Goal: Information Seeking & Learning: Learn about a topic

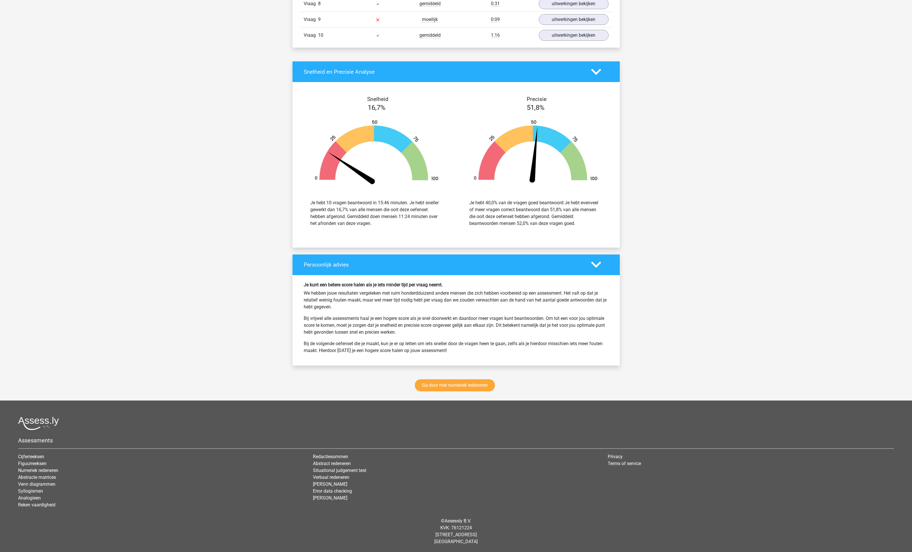
scroll to position [827, 0]
click at [460, 380] on link "Ga door met numeriek redeneren" at bounding box center [455, 386] width 80 height 12
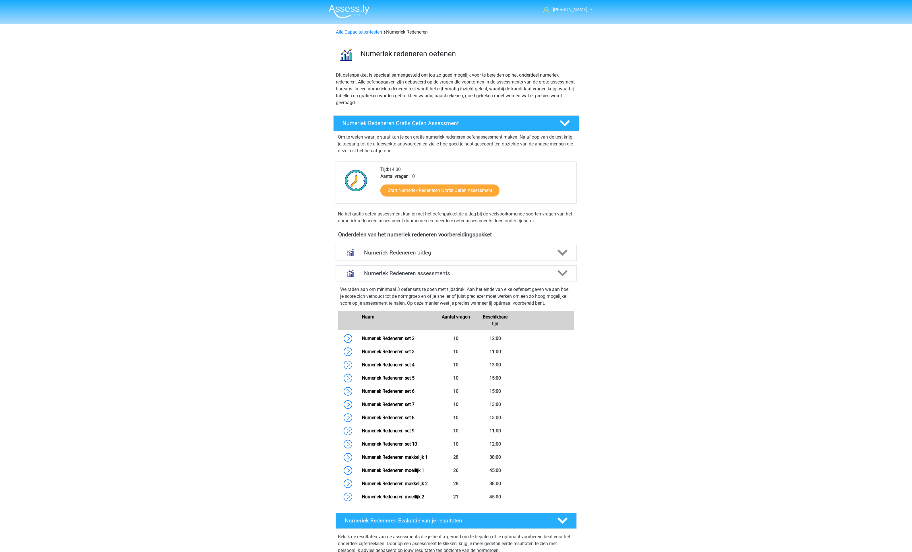
scroll to position [334, 0]
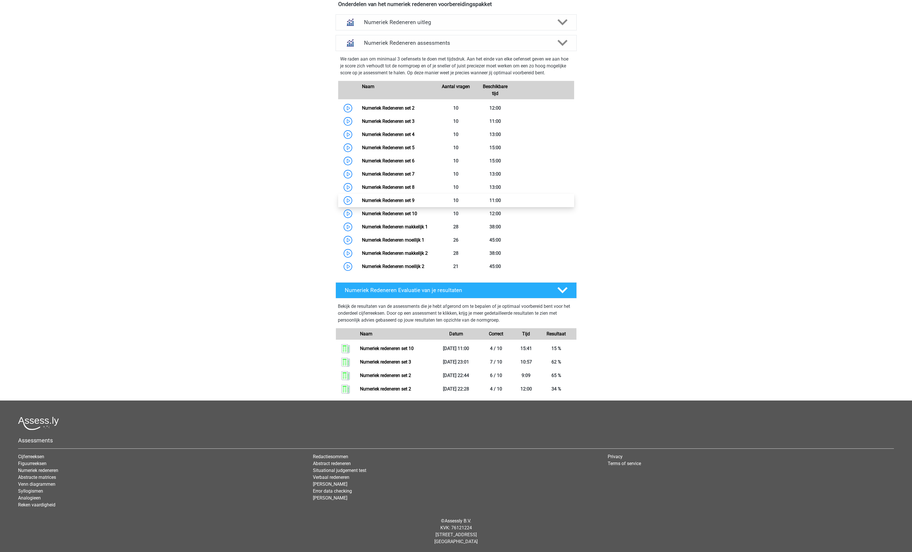
click at [375, 203] on link "Numeriek Redeneren set 9" at bounding box center [388, 200] width 53 height 5
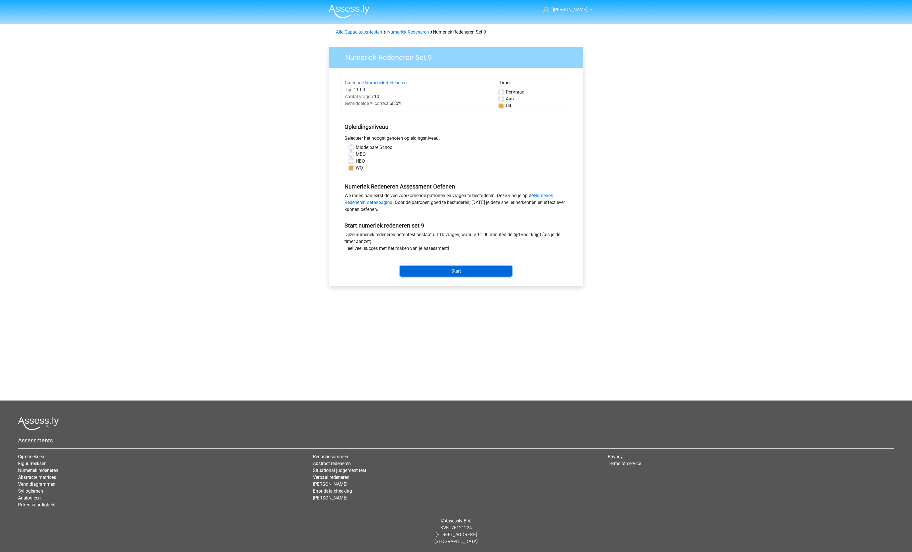
click at [456, 277] on input "Start" at bounding box center [456, 271] width 112 height 11
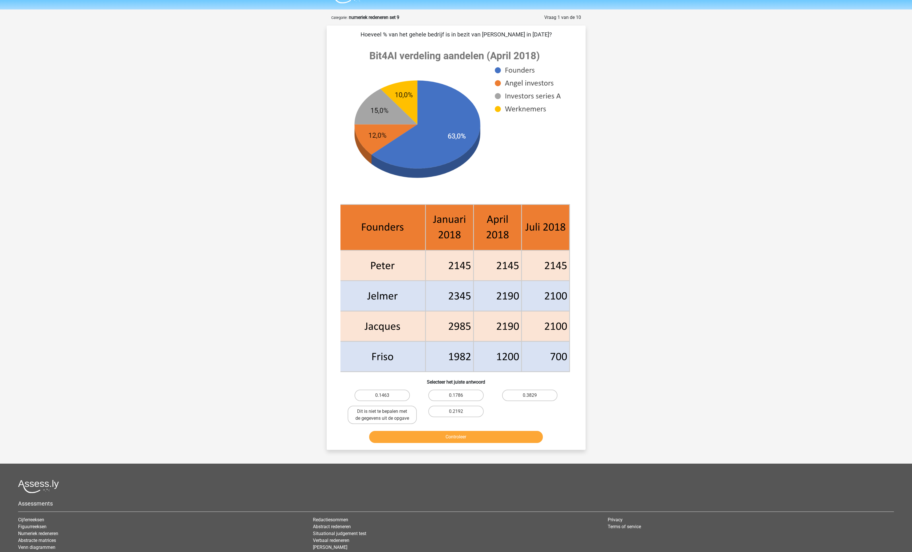
scroll to position [21, 0]
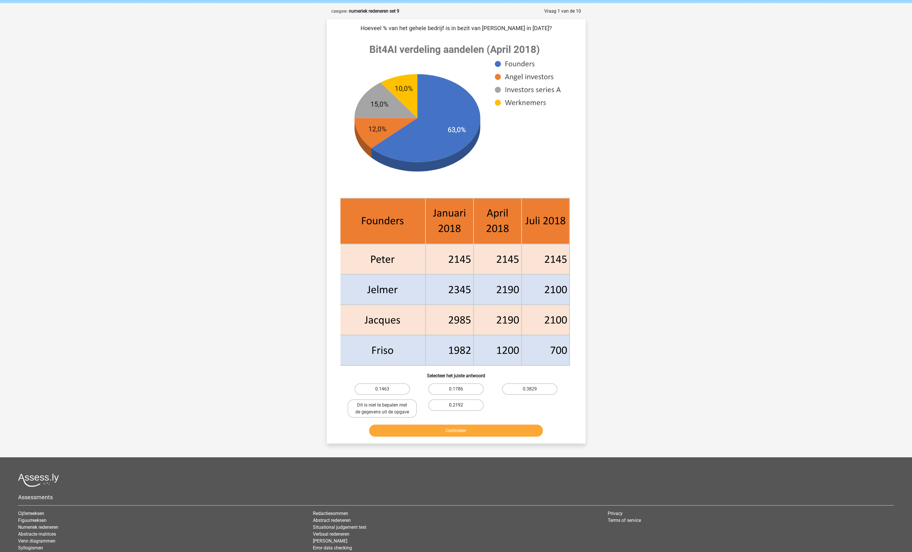
drag, startPoint x: 460, startPoint y: 386, endPoint x: 479, endPoint y: 413, distance: 32.7
click at [460, 386] on label "0.1786" at bounding box center [455, 389] width 55 height 11
click at [460, 389] on input "0.1786" at bounding box center [458, 391] width 4 height 4
radio input "true"
click at [468, 437] on button "Controleer" at bounding box center [456, 431] width 174 height 12
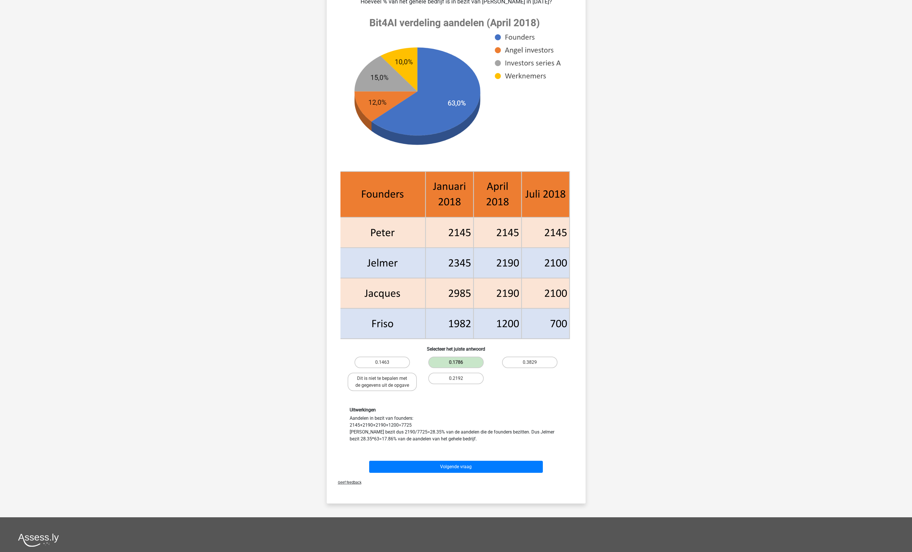
scroll to position [101, 0]
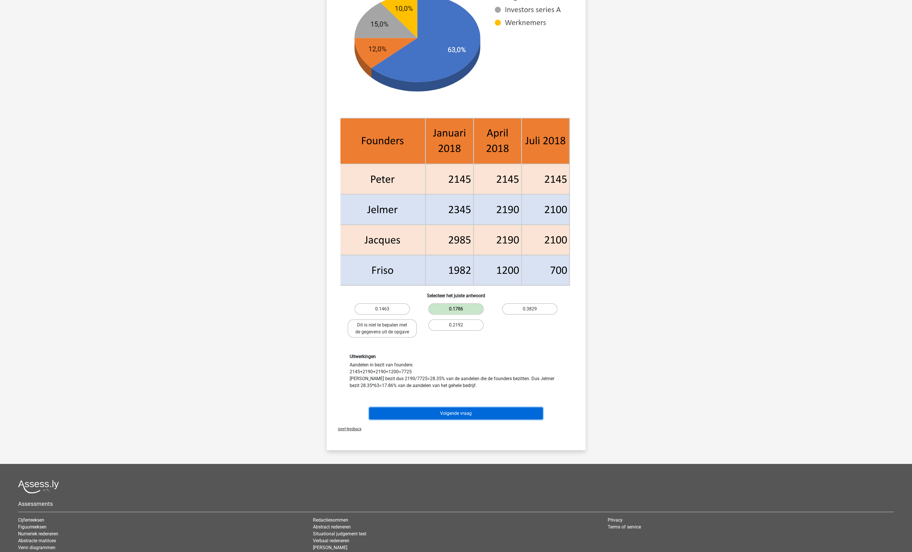
click at [448, 420] on button "Volgende vraag" at bounding box center [456, 414] width 174 height 12
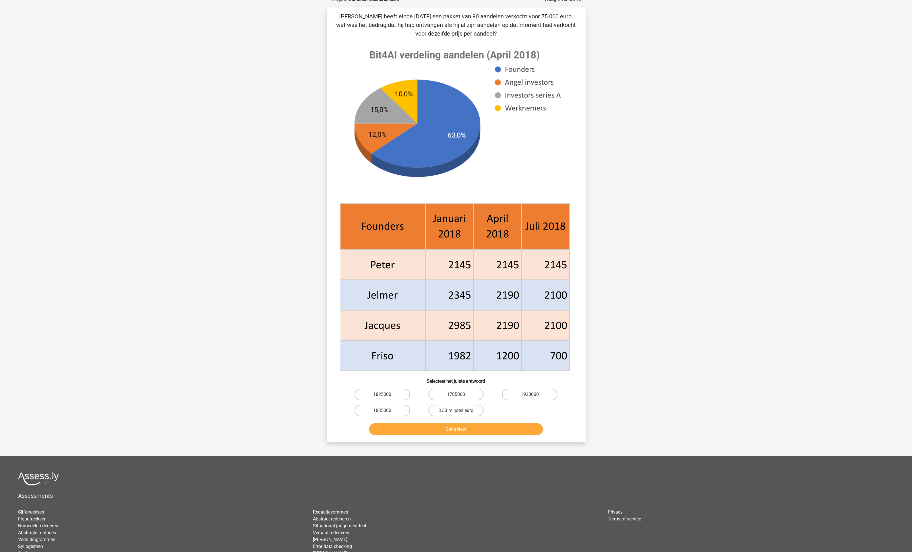
scroll to position [31, 0]
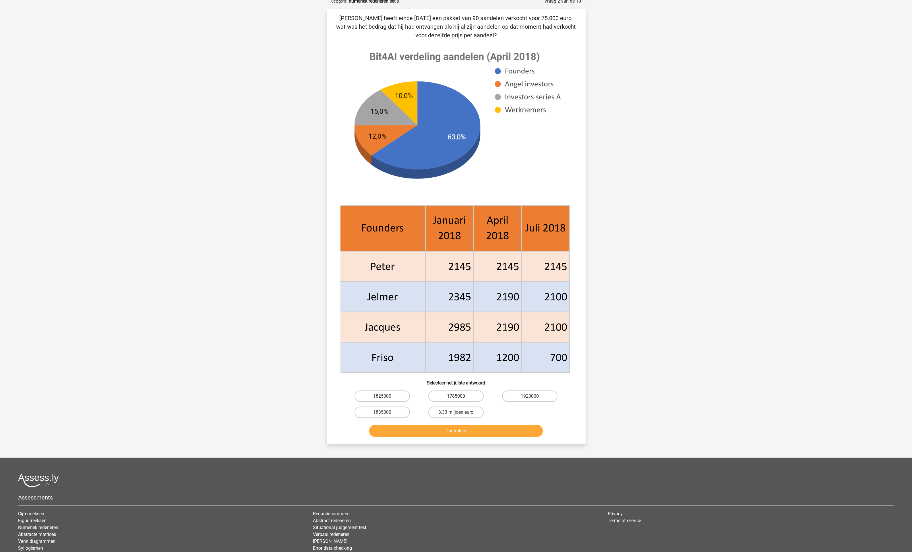
click at [453, 402] on label "1785000" at bounding box center [455, 396] width 55 height 11
click at [456, 400] on input "1785000" at bounding box center [458, 399] width 4 height 4
radio input "true"
click at [457, 437] on button "Controleer" at bounding box center [456, 431] width 174 height 12
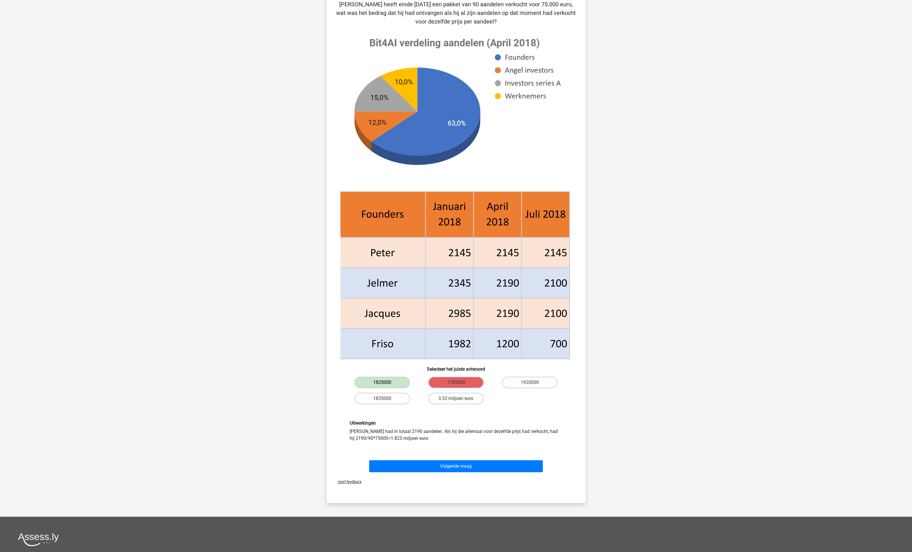
scroll to position [62, 0]
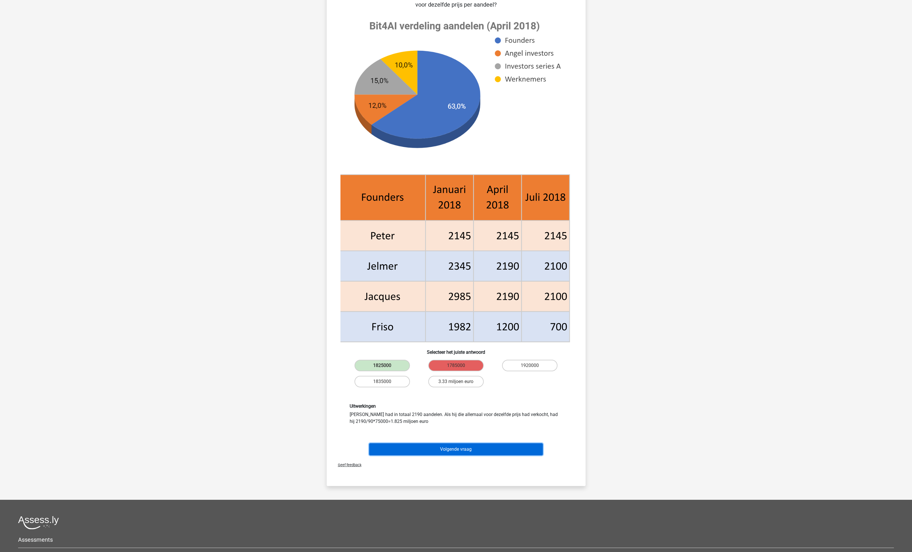
click at [449, 456] on button "Volgende vraag" at bounding box center [456, 450] width 174 height 12
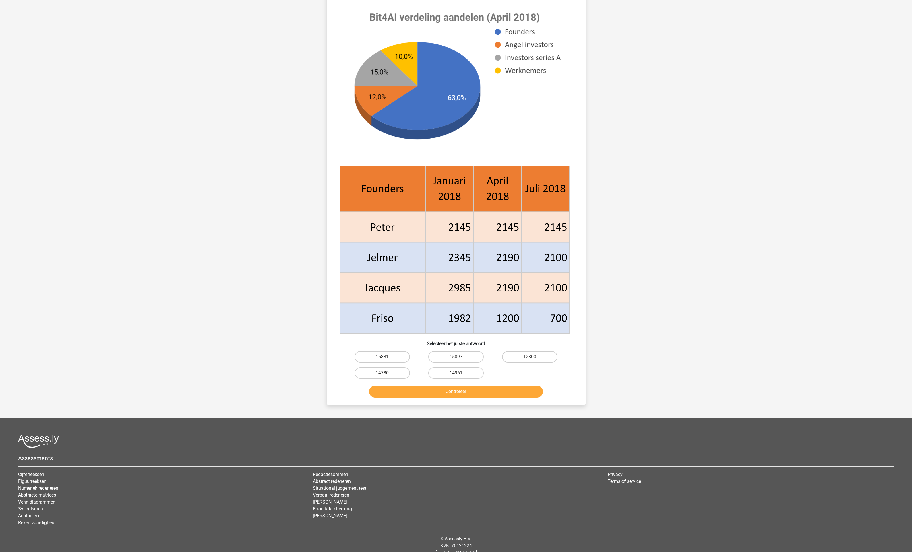
scroll to position [31, 0]
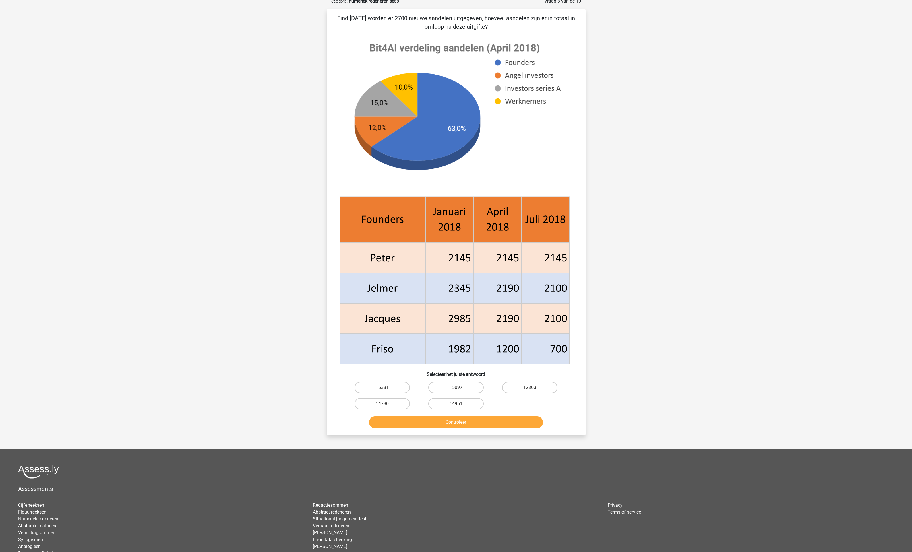
click at [459, 388] on label "15097" at bounding box center [455, 387] width 55 height 11
click at [459, 388] on input "15097" at bounding box center [458, 390] width 4 height 4
radio input "true"
drag, startPoint x: 519, startPoint y: 391, endPoint x: 511, endPoint y: 429, distance: 39.4
click at [519, 391] on label "12803" at bounding box center [529, 387] width 55 height 11
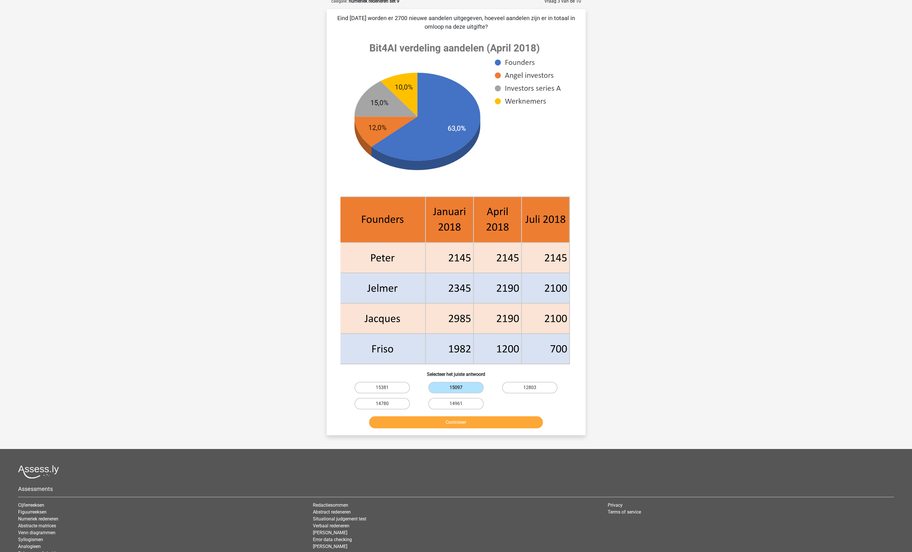
click at [530, 391] on input "12803" at bounding box center [532, 390] width 4 height 4
radio input "true"
click at [486, 429] on button "Controleer" at bounding box center [456, 423] width 174 height 12
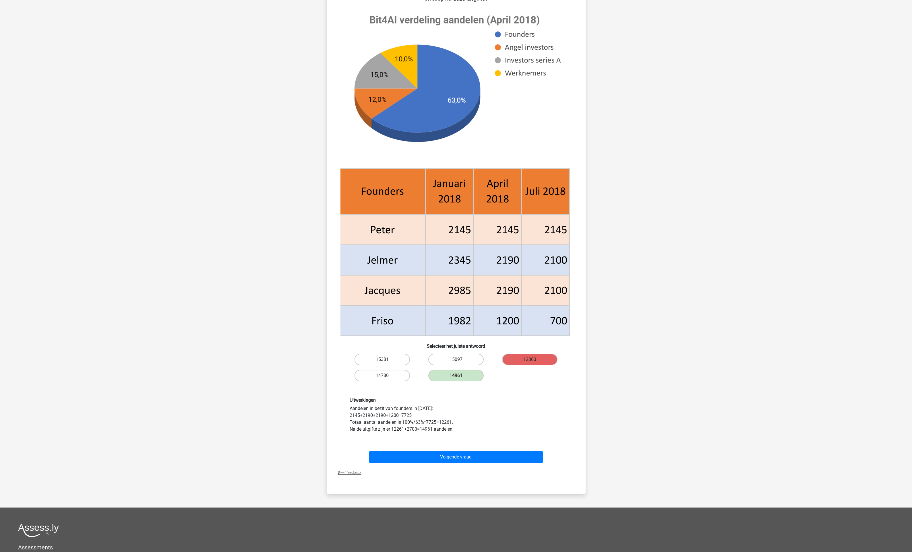
scroll to position [71, 0]
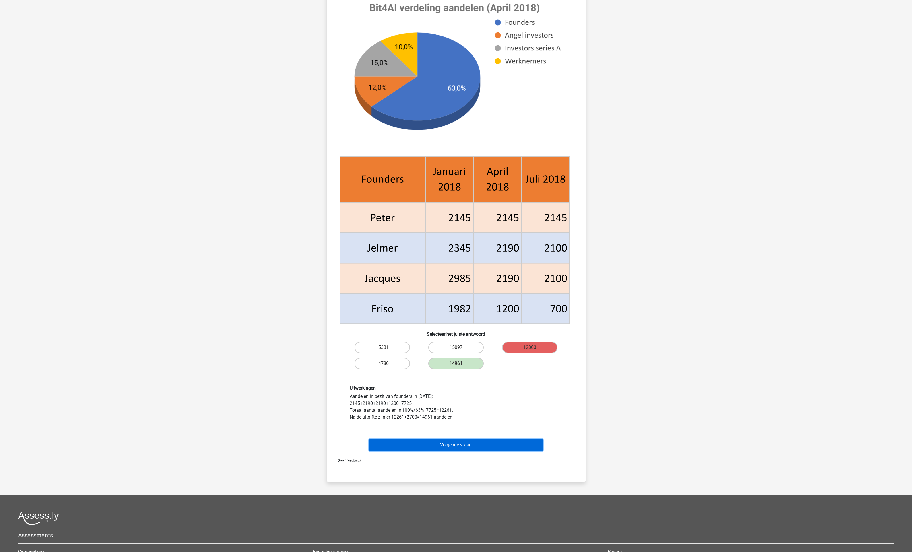
click at [454, 451] on button "Volgende vraag" at bounding box center [456, 445] width 174 height 12
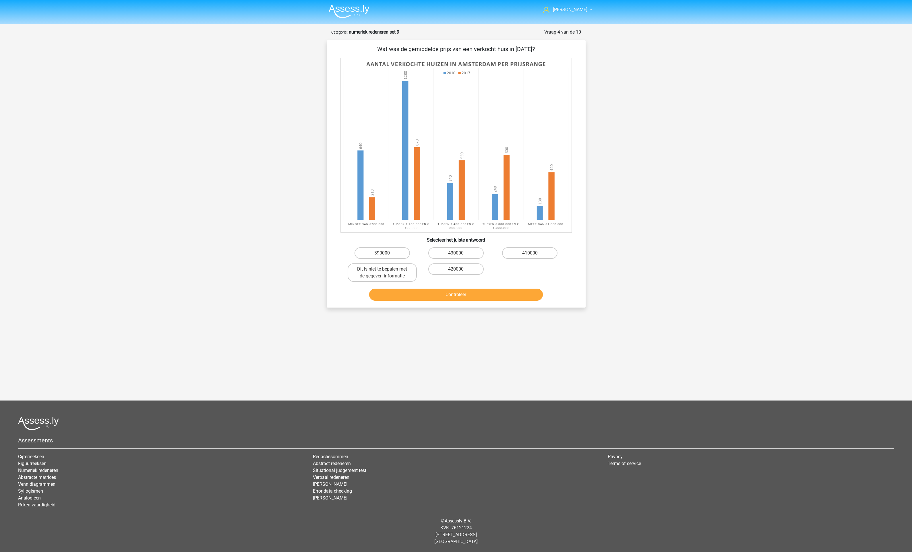
scroll to position [0, 0]
drag, startPoint x: 382, startPoint y: 293, endPoint x: 436, endPoint y: 330, distance: 65.6
click at [382, 282] on label "Dit is niet te bepalen met de gegeven informatie" at bounding box center [382, 273] width 69 height 18
click at [382, 273] on input "Dit is niet te bepalen met de gegeven informatie" at bounding box center [384, 271] width 4 height 4
radio input "true"
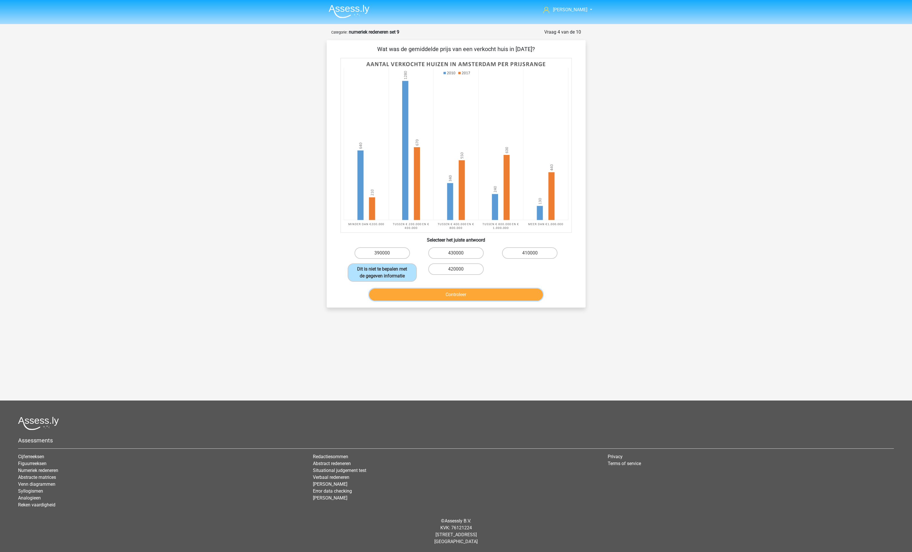
click at [451, 301] on button "Controleer" at bounding box center [456, 295] width 174 height 12
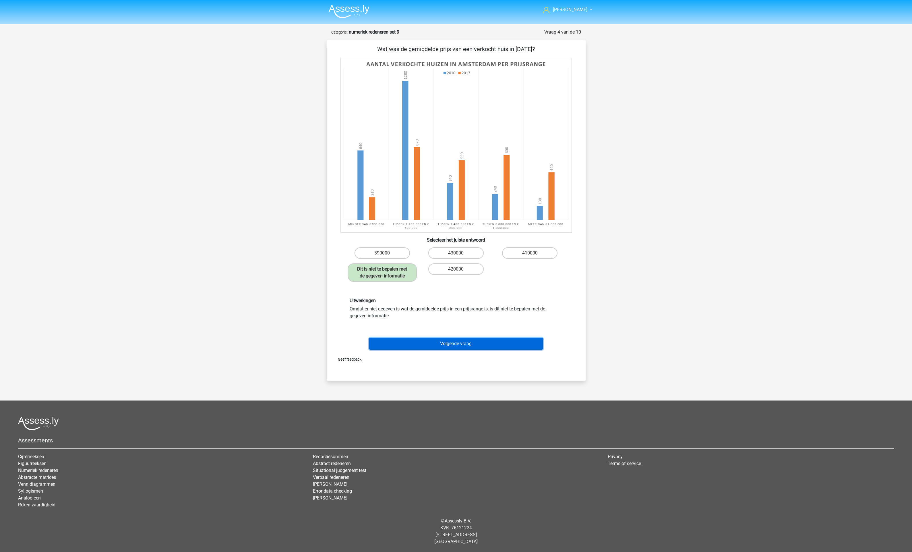
click at [452, 350] on button "Volgende vraag" at bounding box center [456, 344] width 174 height 12
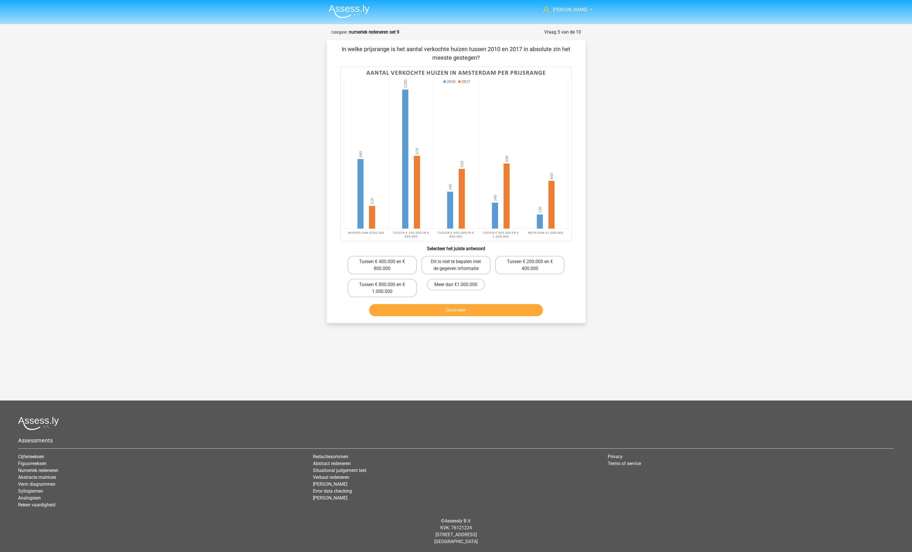
scroll to position [26, 0]
drag, startPoint x: 465, startPoint y: 295, endPoint x: 469, endPoint y: 322, distance: 26.6
click at [465, 291] on label "Meer dan €1.000.000" at bounding box center [456, 284] width 58 height 11
click at [460, 289] on input "Meer dan €1.000.000" at bounding box center [458, 287] width 4 height 4
radio input "true"
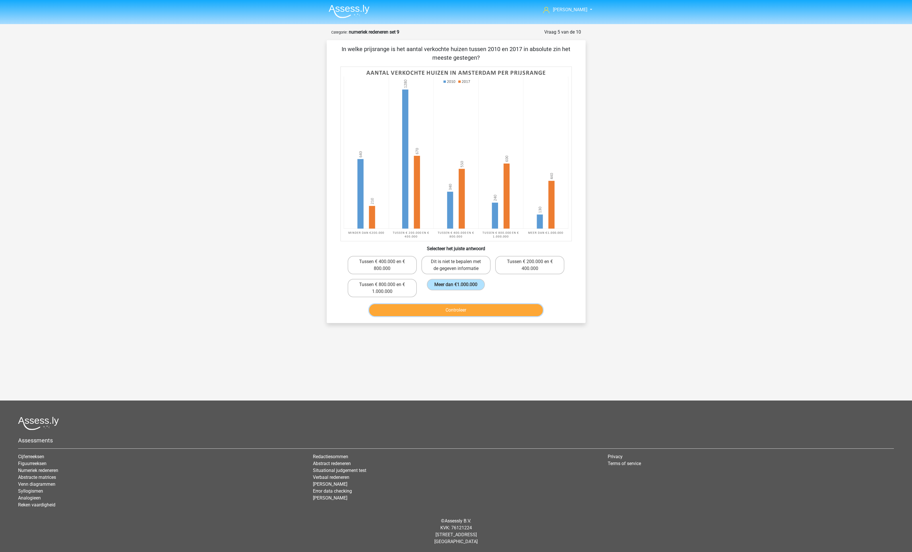
click at [475, 316] on button "Controleer" at bounding box center [456, 310] width 174 height 12
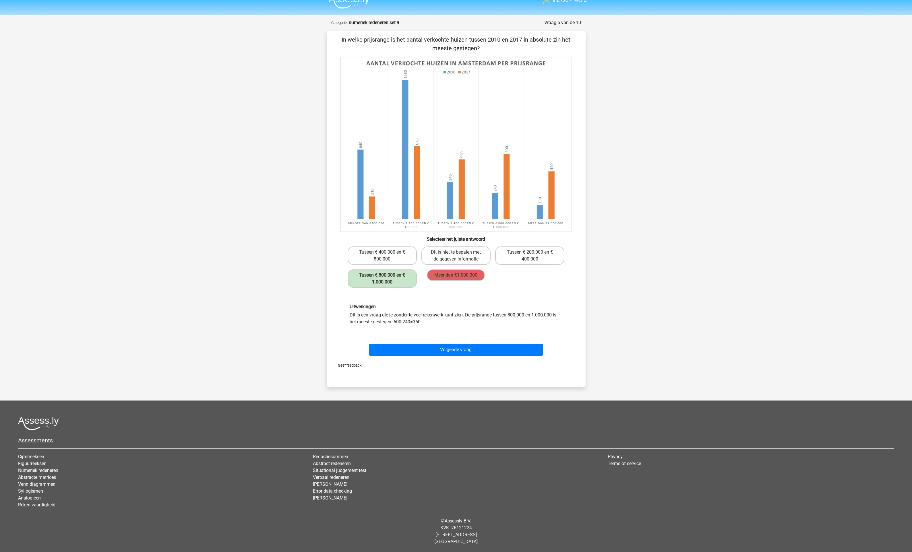
drag, startPoint x: 403, startPoint y: 40, endPoint x: 434, endPoint y: 42, distance: 31.1
click at [434, 42] on p "In welke prijsrange is het aantal verkochte huizen tussen 2010 en 2017 in absol…" at bounding box center [456, 43] width 241 height 17
click at [463, 356] on button "Volgende vraag" at bounding box center [456, 350] width 174 height 12
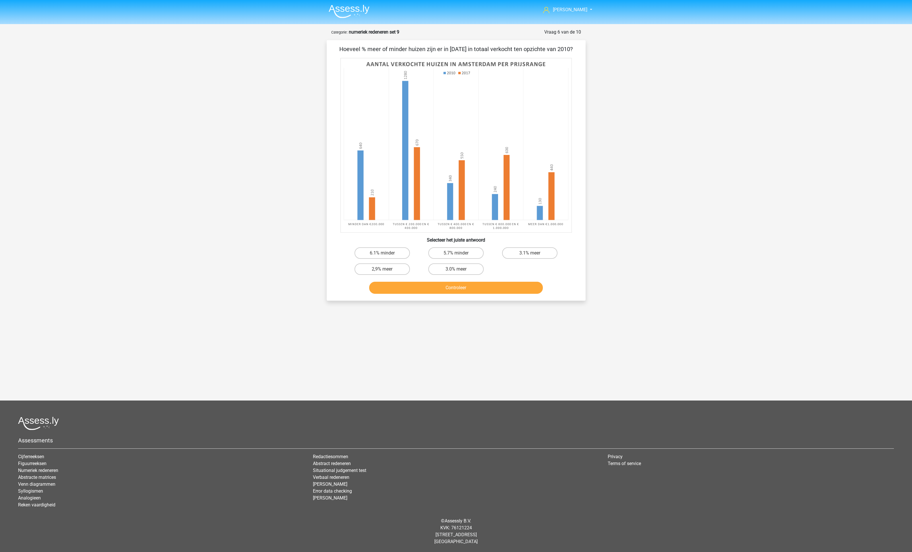
drag, startPoint x: 452, startPoint y: 289, endPoint x: 452, endPoint y: 308, distance: 19.0
click at [452, 275] on label "3.0% meer" at bounding box center [455, 269] width 55 height 11
click at [456, 273] on input "3.0% meer" at bounding box center [458, 271] width 4 height 4
radio input "true"
click at [453, 294] on button "Controleer" at bounding box center [456, 288] width 174 height 12
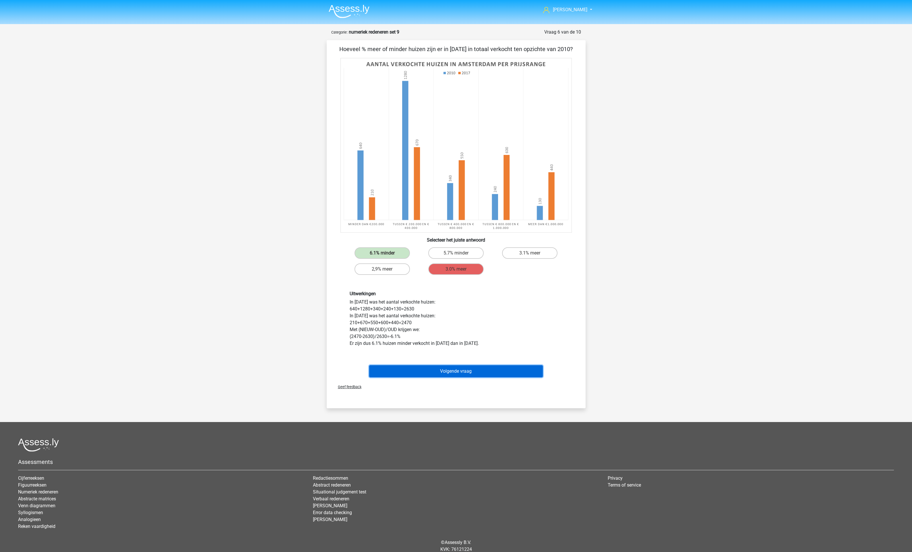
click at [456, 378] on button "Volgende vraag" at bounding box center [456, 372] width 174 height 12
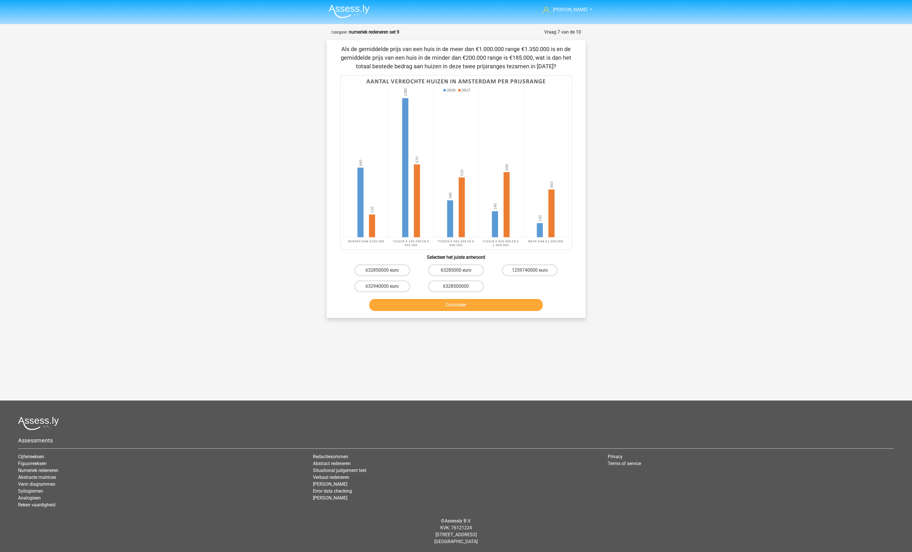
scroll to position [5, 0]
drag, startPoint x: 442, startPoint y: 309, endPoint x: 453, endPoint y: 326, distance: 20.5
click at [441, 292] on label "6328500000" at bounding box center [455, 286] width 55 height 11
click at [456, 290] on input "6328500000" at bounding box center [458, 289] width 4 height 4
radio input "true"
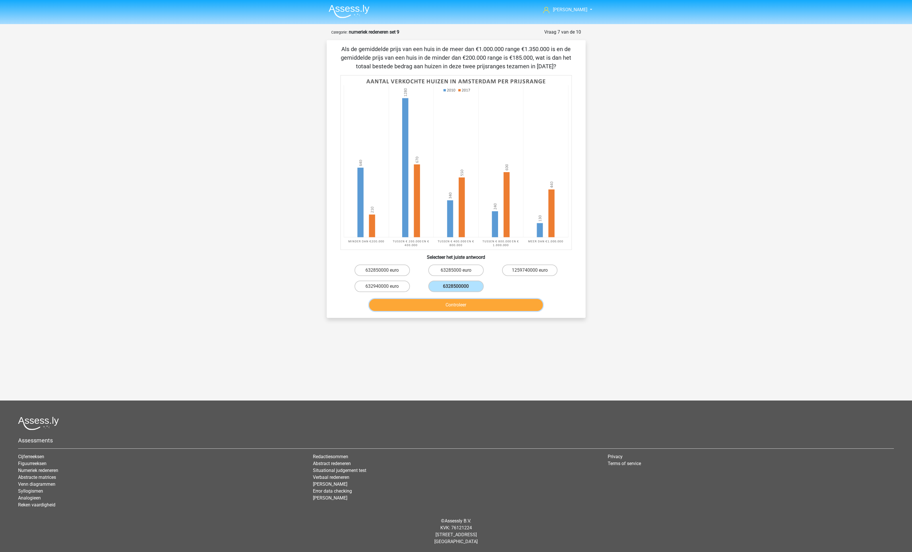
click at [458, 311] on button "Controleer" at bounding box center [456, 305] width 174 height 12
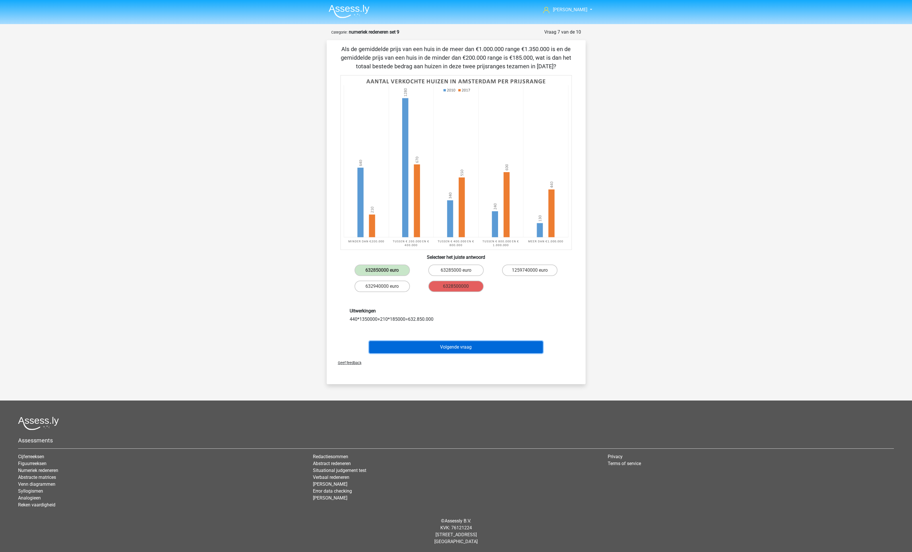
click at [451, 353] on button "Volgende vraag" at bounding box center [456, 347] width 174 height 12
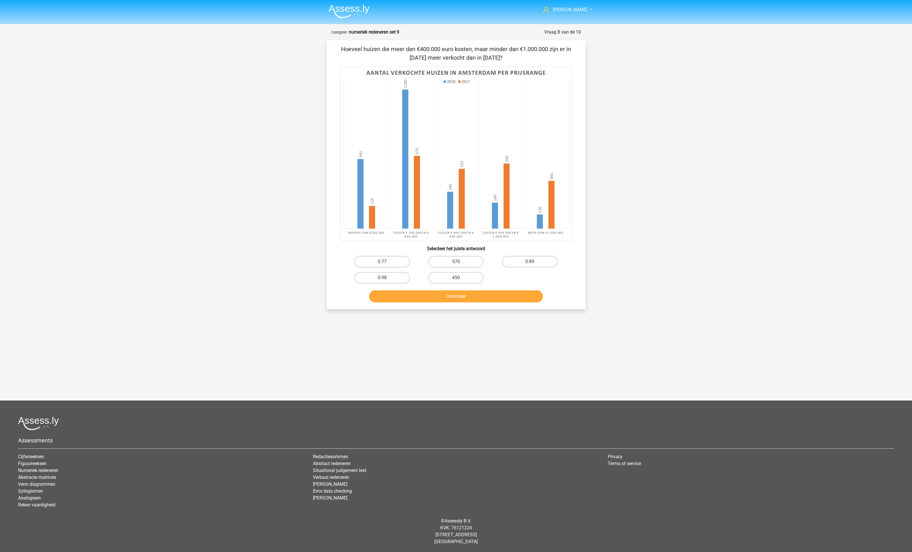
scroll to position [0, 0]
click at [445, 268] on label "570" at bounding box center [455, 261] width 55 height 11
click at [456, 266] on input "570" at bounding box center [458, 264] width 4 height 4
radio input "true"
click at [469, 303] on button "Controleer" at bounding box center [456, 297] width 174 height 12
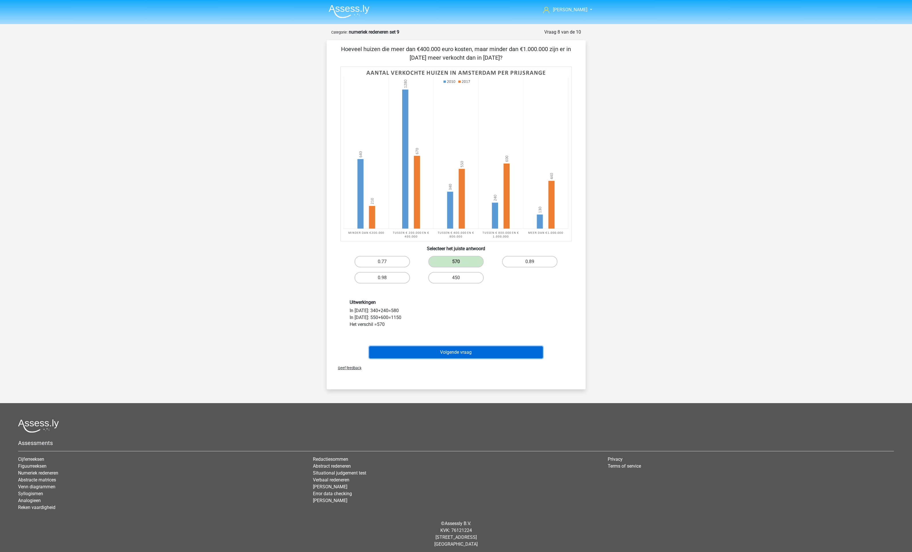
click at [467, 359] on button "Volgende vraag" at bounding box center [456, 353] width 174 height 12
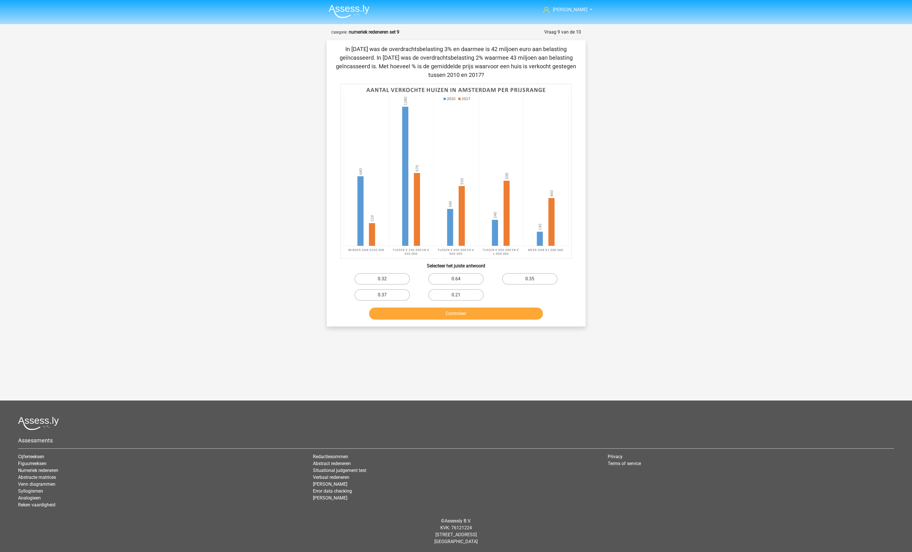
scroll to position [16, 0]
click at [460, 320] on button "Controleer" at bounding box center [456, 314] width 174 height 12
drag, startPoint x: 459, startPoint y: 309, endPoint x: 459, endPoint y: 314, distance: 4.6
click at [459, 299] on input "0.21" at bounding box center [458, 297] width 4 height 4
radio input "true"
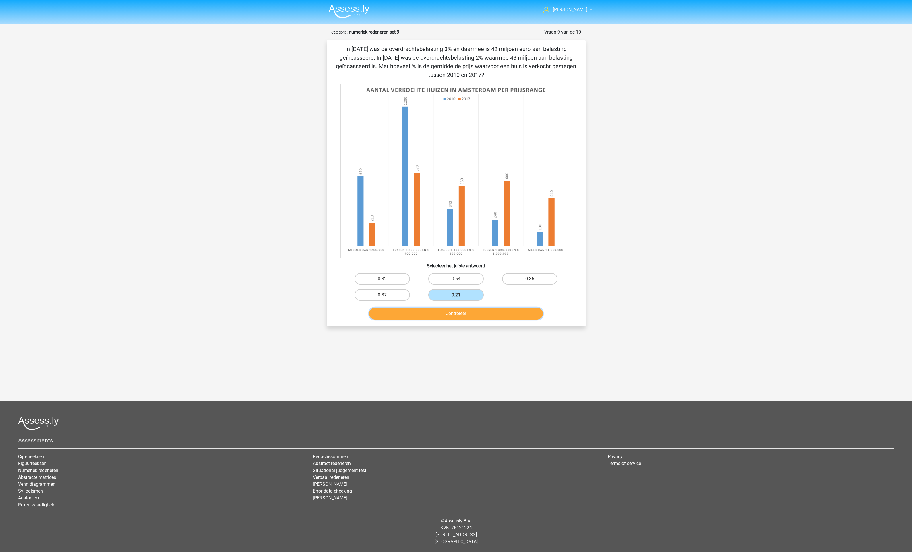
click at [461, 320] on button "Controleer" at bounding box center [456, 314] width 174 height 12
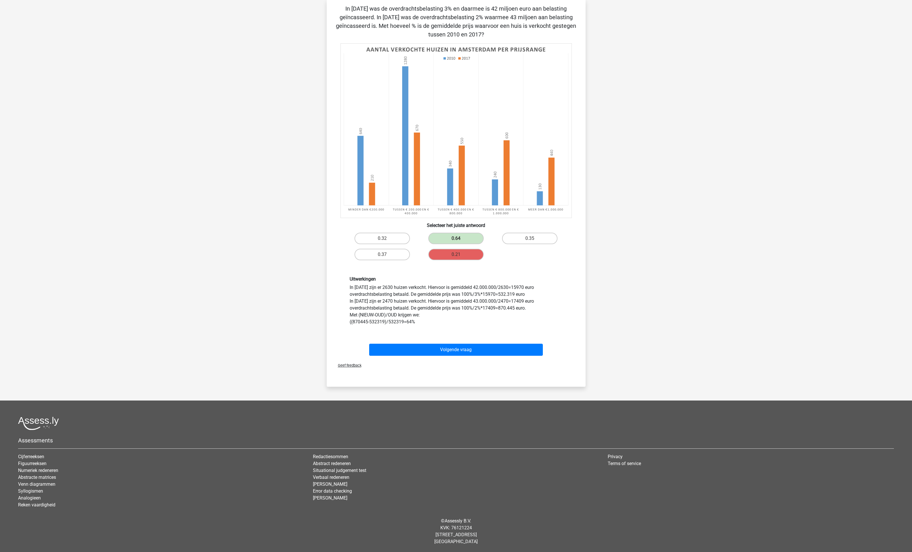
scroll to position [45, 0]
drag, startPoint x: 426, startPoint y: 335, endPoint x: 457, endPoint y: 335, distance: 30.4
click at [457, 326] on div "Uitwerkingen In 2010 zijn er 2630 huizen verkocht. Hiervoor is gemiddeld 42.000…" at bounding box center [456, 301] width 222 height 49
drag, startPoint x: 383, startPoint y: 344, endPoint x: 392, endPoint y: 345, distance: 8.9
click at [383, 326] on div "Uitwerkingen In 2010 zijn er 2630 huizen verkocht. Hiervoor is gemiddeld 42.000…" at bounding box center [456, 301] width 222 height 49
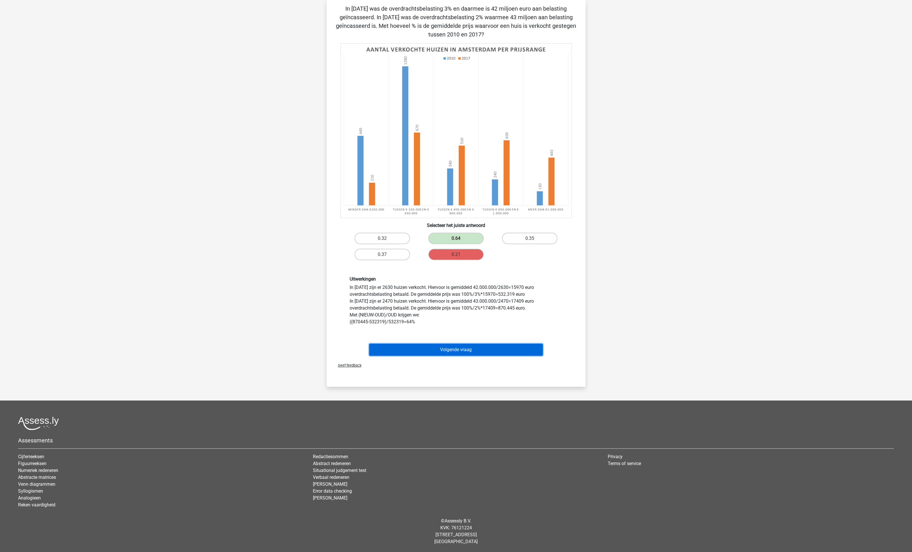
click at [454, 356] on button "Volgende vraag" at bounding box center [456, 350] width 174 height 12
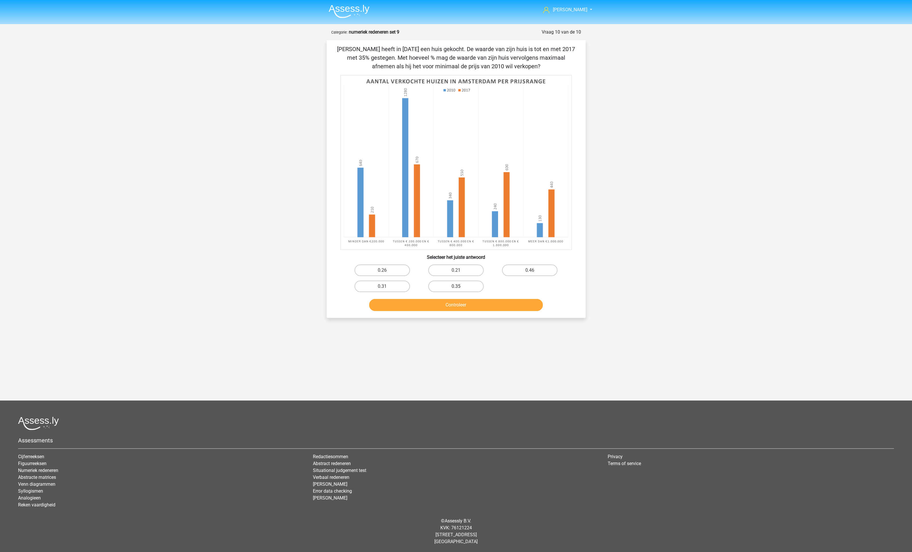
drag, startPoint x: 456, startPoint y: 304, endPoint x: 459, endPoint y: 310, distance: 6.9
click at [456, 292] on label "0.35" at bounding box center [455, 286] width 55 height 11
click at [456, 290] on input "0.35" at bounding box center [458, 289] width 4 height 4
radio input "true"
click at [461, 311] on button "Controleer" at bounding box center [456, 305] width 174 height 12
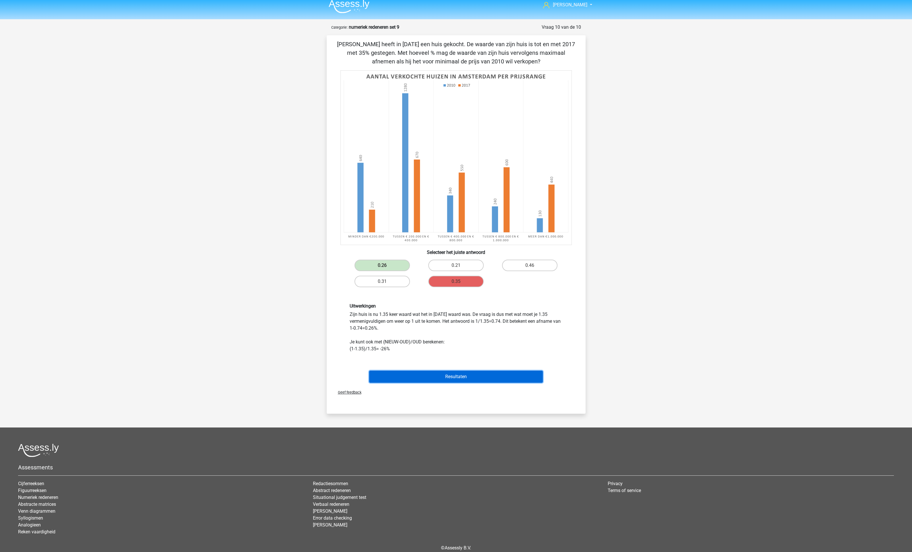
click at [443, 383] on button "Resultaten" at bounding box center [456, 377] width 174 height 12
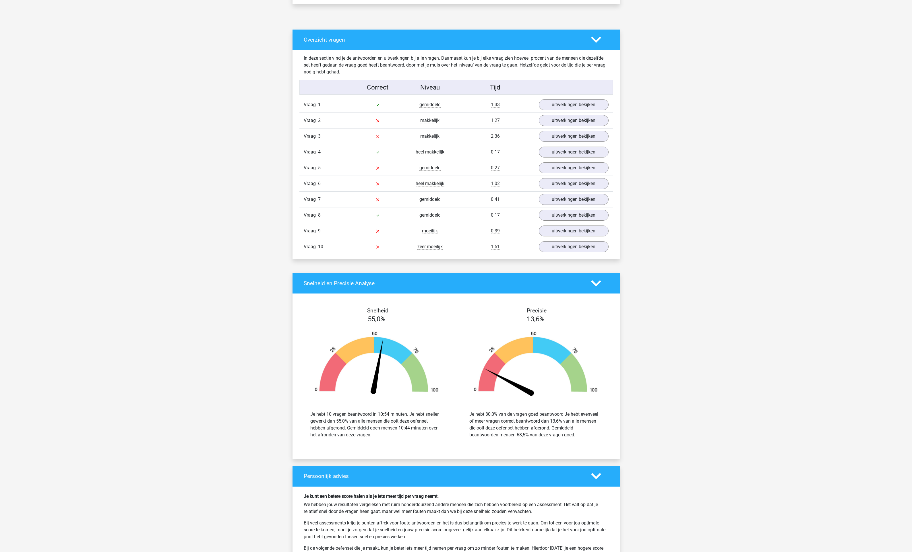
scroll to position [291, 0]
